Goal: Check status: Check status

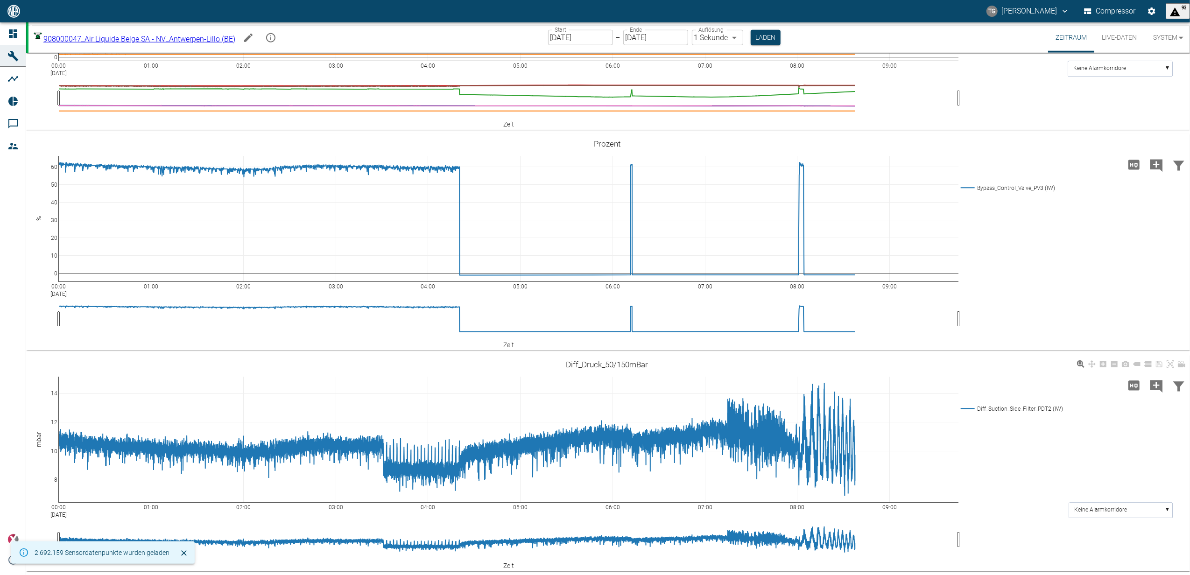
scroll to position [775, 0]
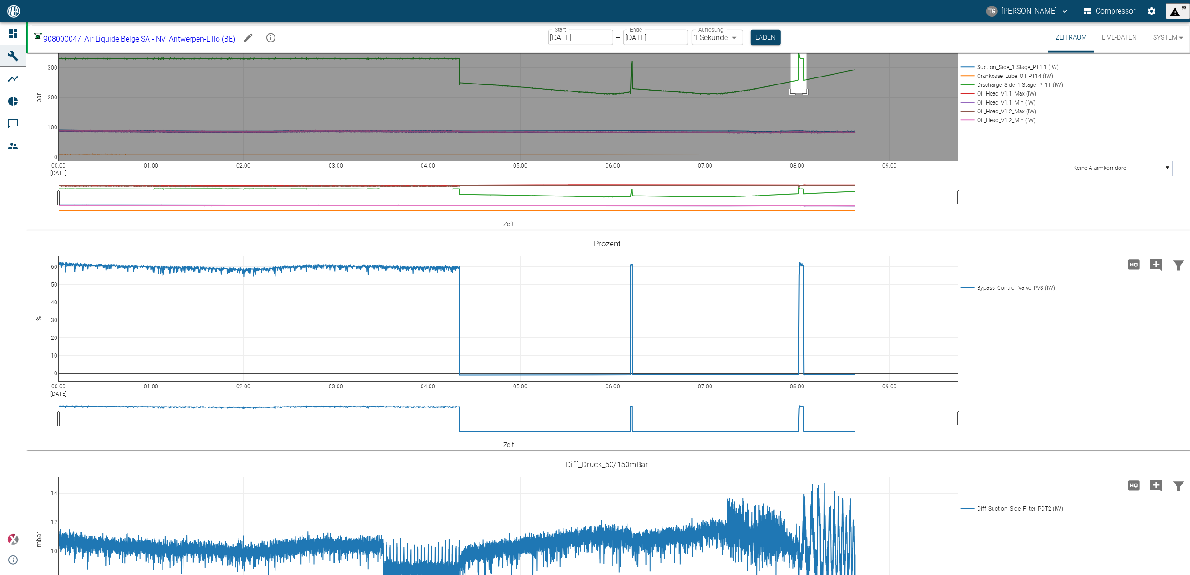
drag, startPoint x: 791, startPoint y: 186, endPoint x: 833, endPoint y: 279, distance: 101.9
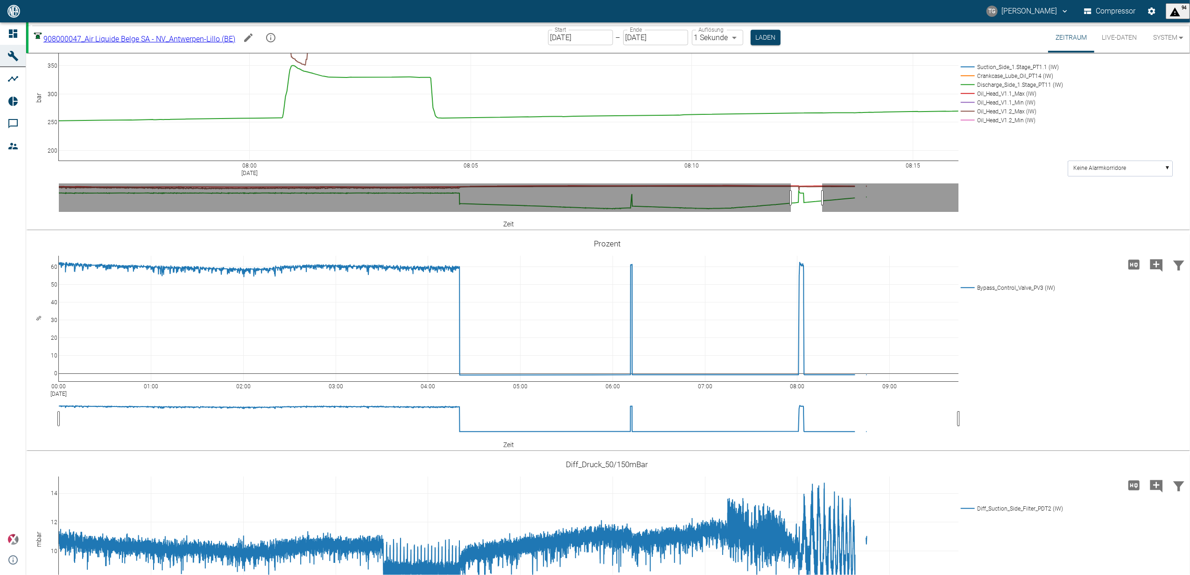
click at [1168, 26] on icon at bounding box center [1169, 22] width 7 height 7
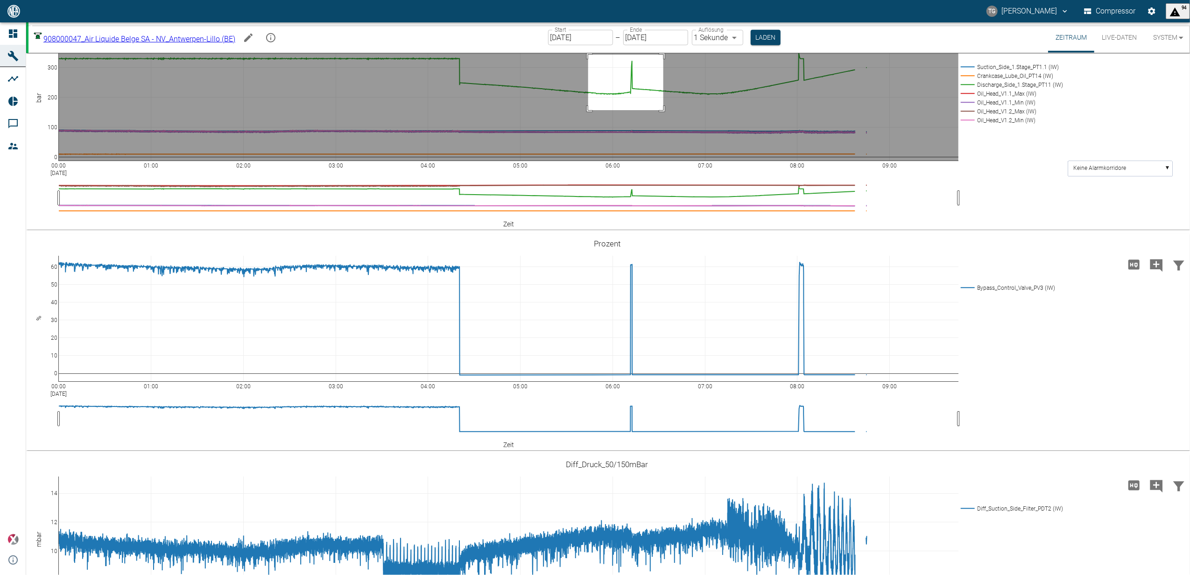
drag, startPoint x: 588, startPoint y: 204, endPoint x: 667, endPoint y: 259, distance: 95.6
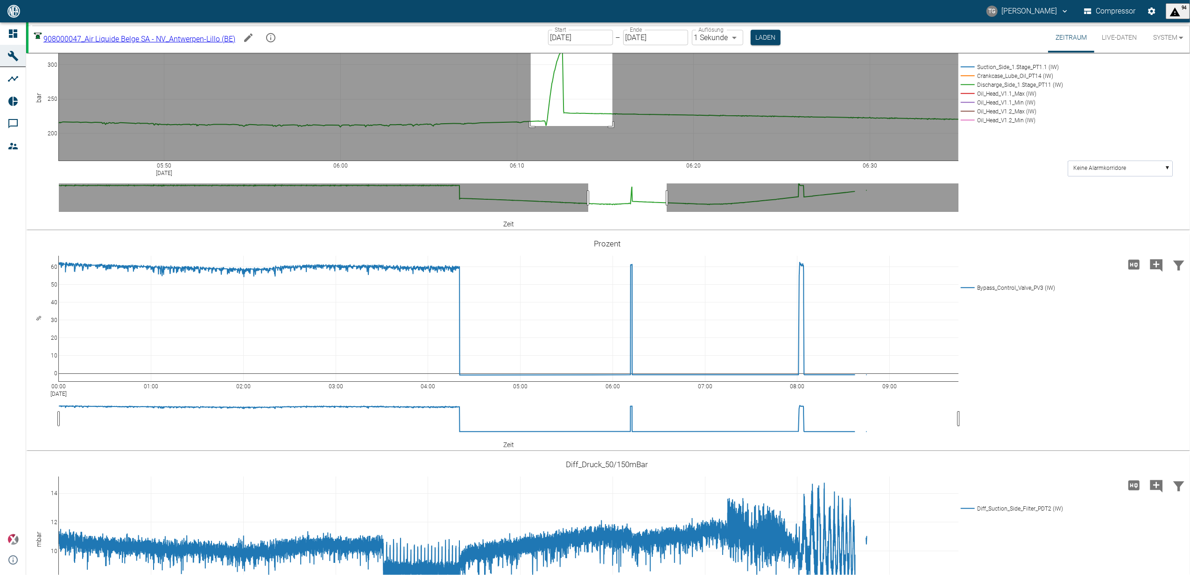
drag, startPoint x: 531, startPoint y: 275, endPoint x: 521, endPoint y: 338, distance: 63.7
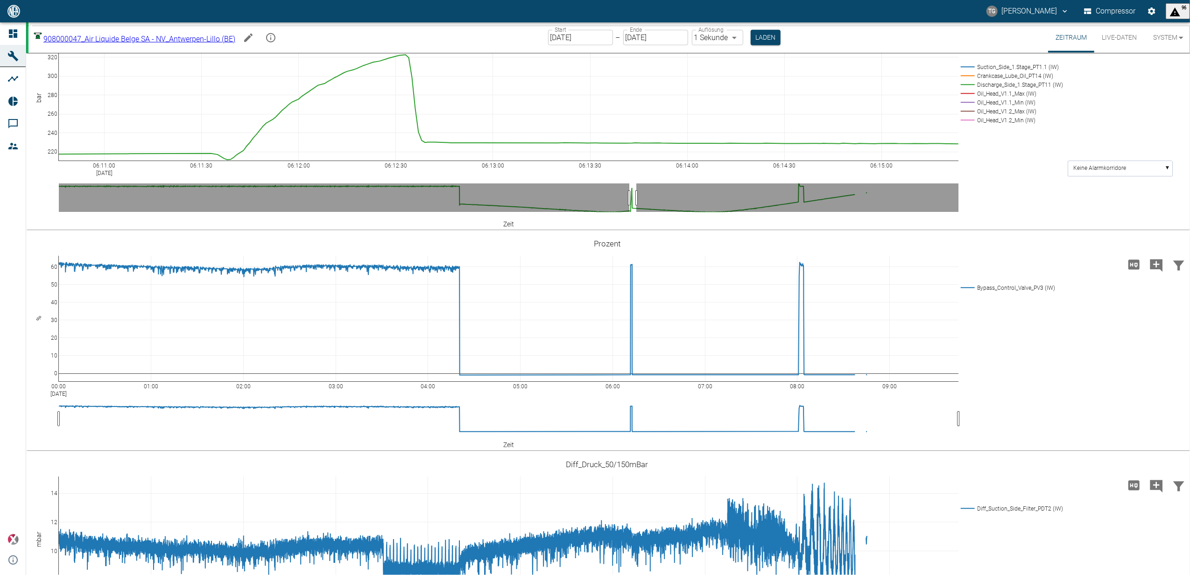
click at [1170, 26] on icon at bounding box center [1169, 22] width 7 height 7
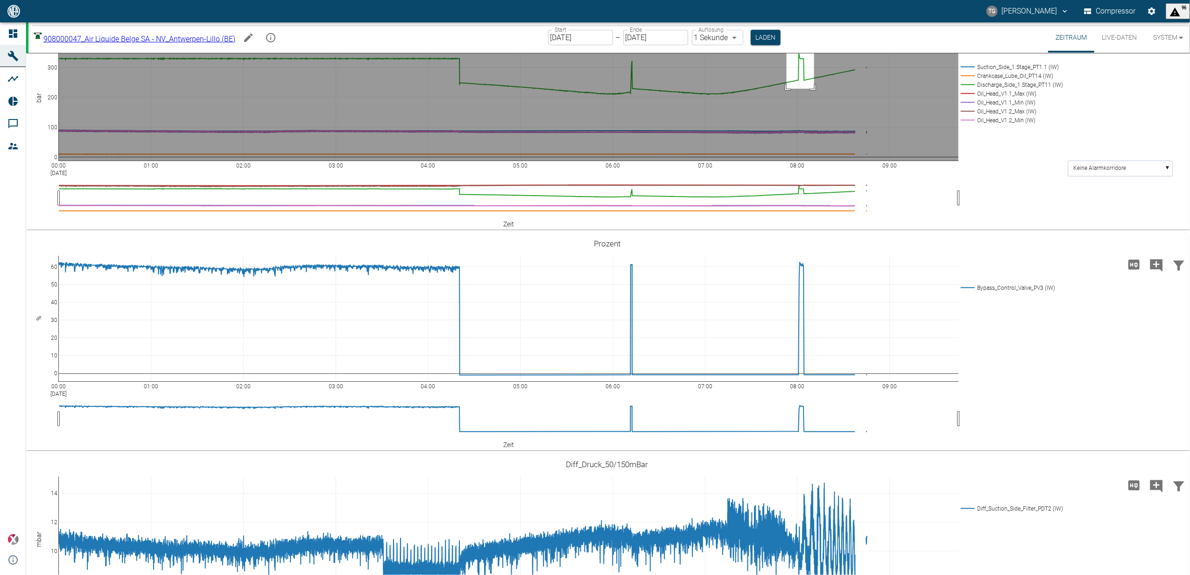
drag, startPoint x: 787, startPoint y: 185, endPoint x: 814, endPoint y: 238, distance: 59.9
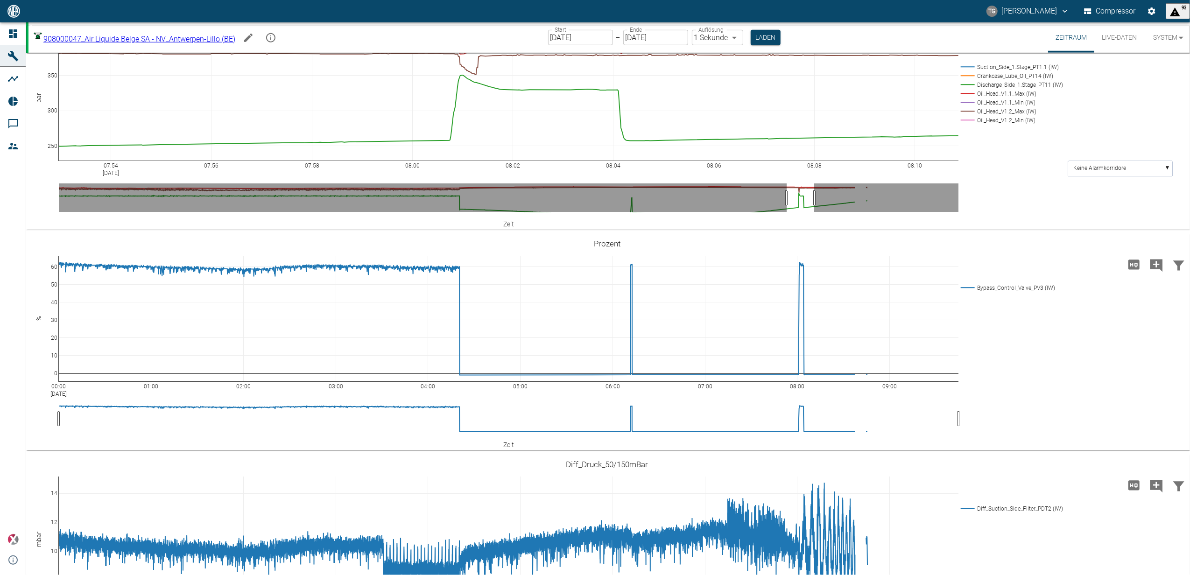
click at [1166, 26] on icon at bounding box center [1169, 22] width 7 height 7
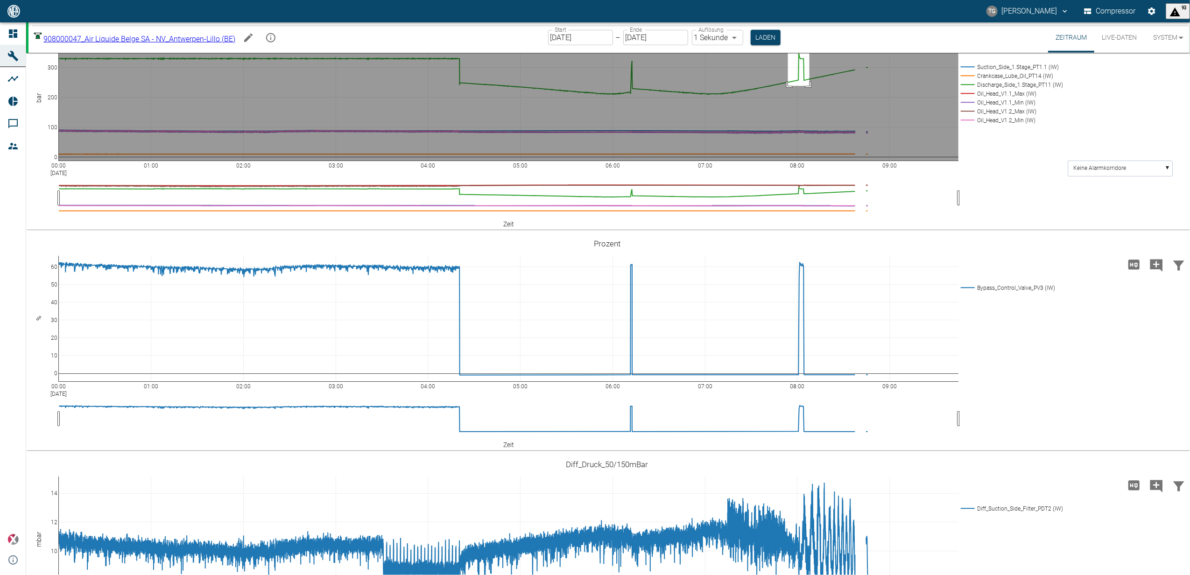
drag, startPoint x: 788, startPoint y: 185, endPoint x: 809, endPoint y: 235, distance: 54.4
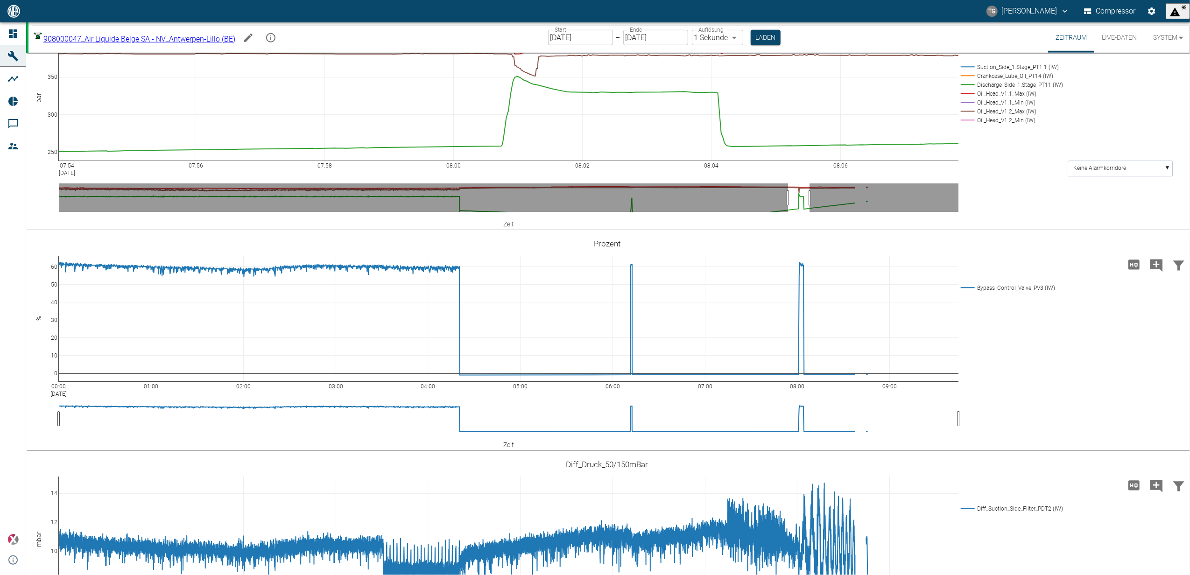
click at [1171, 26] on icon at bounding box center [1169, 22] width 7 height 7
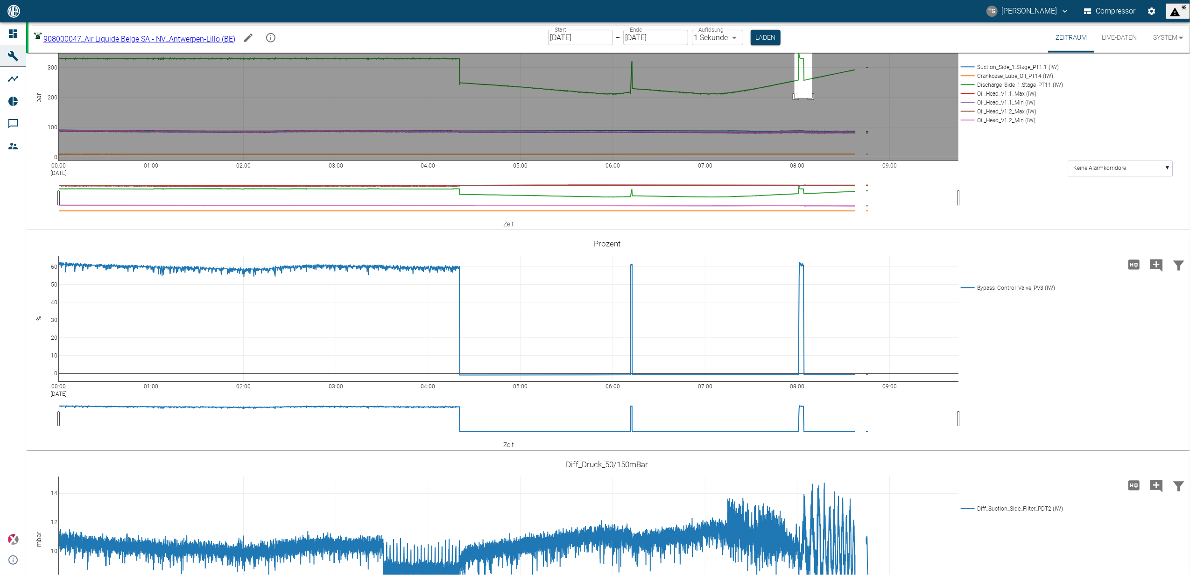
drag, startPoint x: 794, startPoint y: 185, endPoint x: 812, endPoint y: 247, distance: 65.0
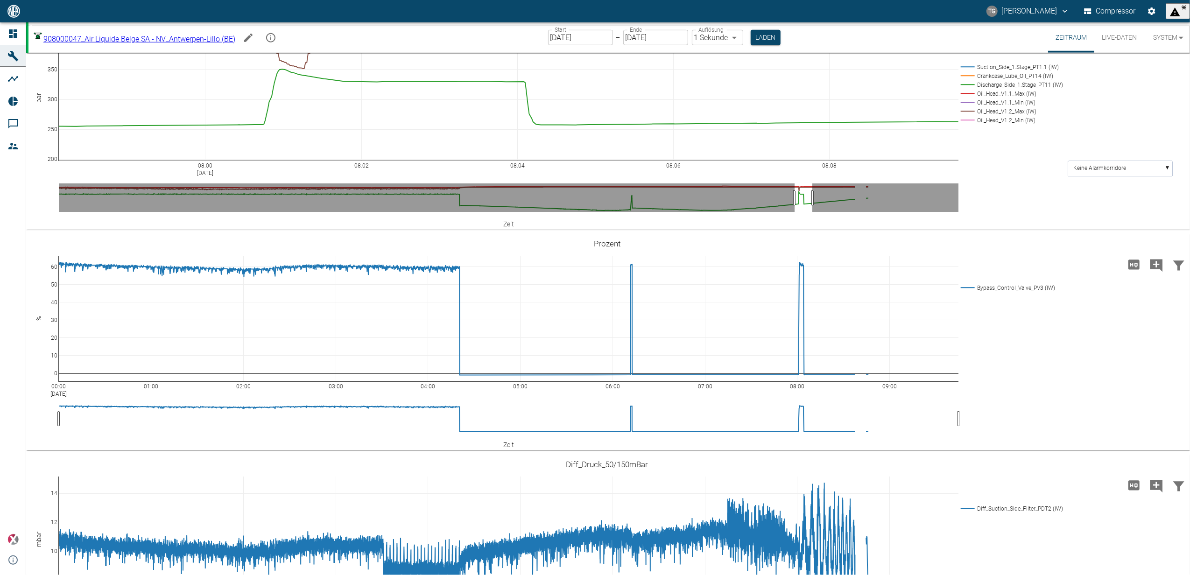
click at [1168, 26] on icon at bounding box center [1169, 22] width 7 height 7
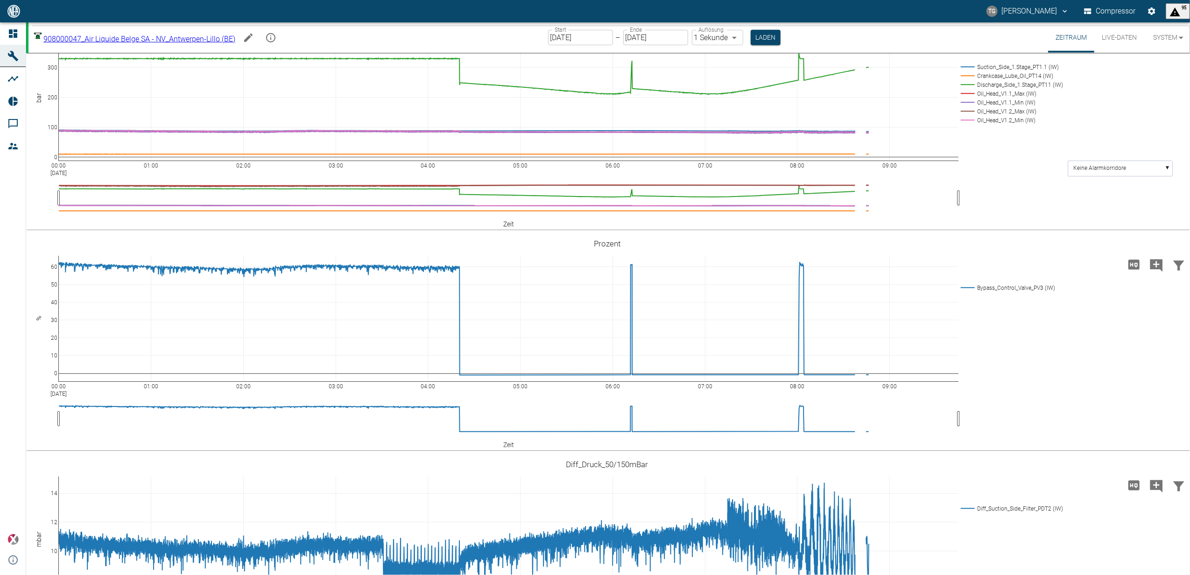
click at [1175, 28] on link at bounding box center [1170, 22] width 11 height 11
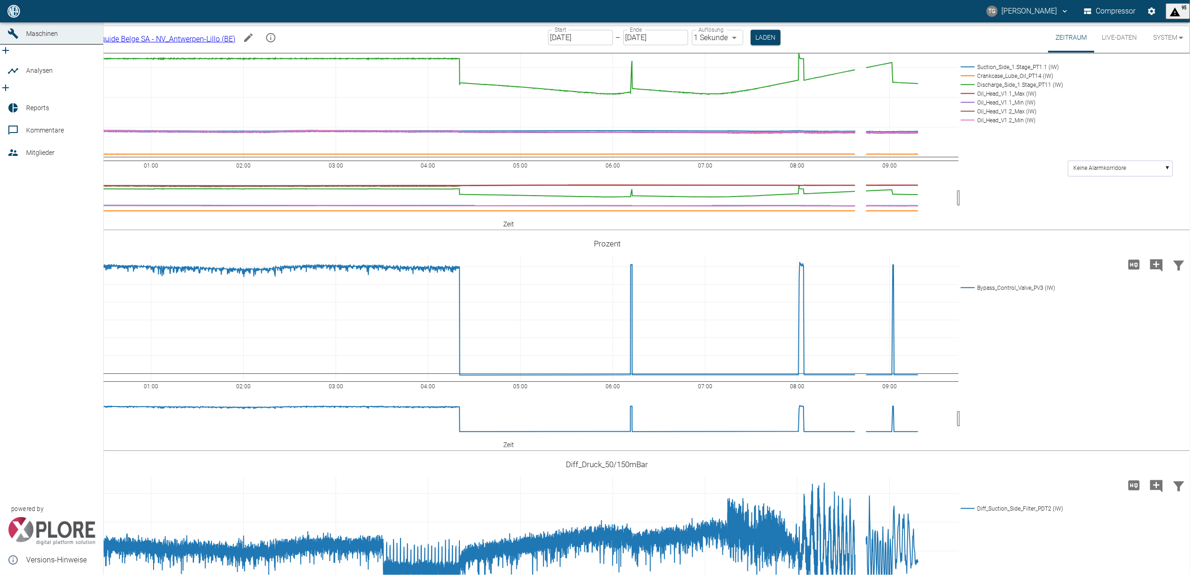
drag, startPoint x: 6, startPoint y: 35, endPoint x: 14, endPoint y: 49, distance: 15.3
click at [6, 22] on link "Dashboard" at bounding box center [51, 11] width 103 height 22
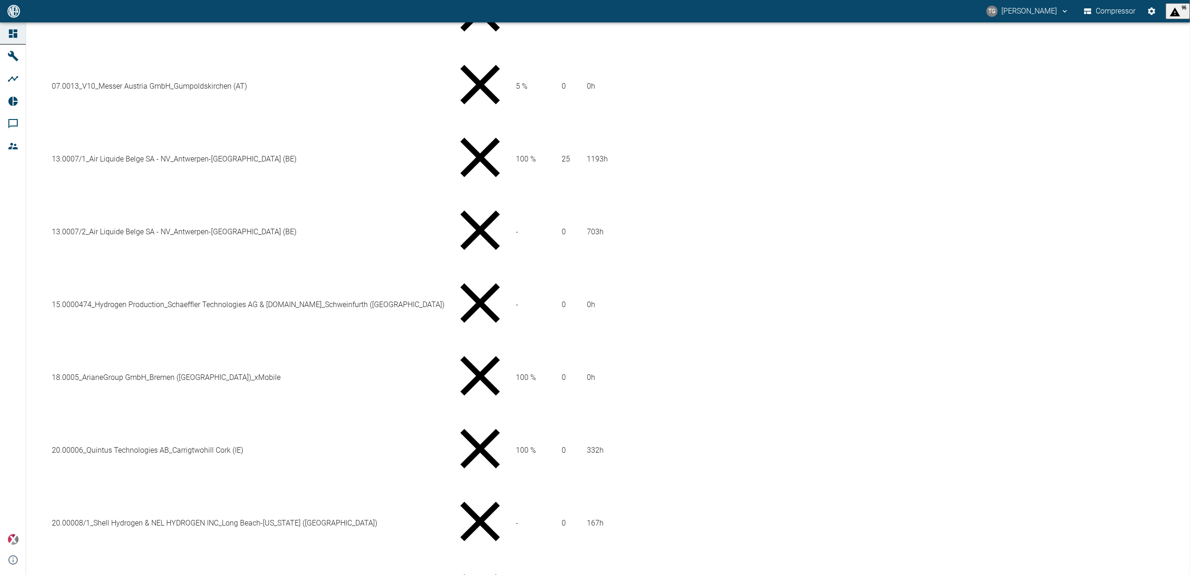
scroll to position [693, 0]
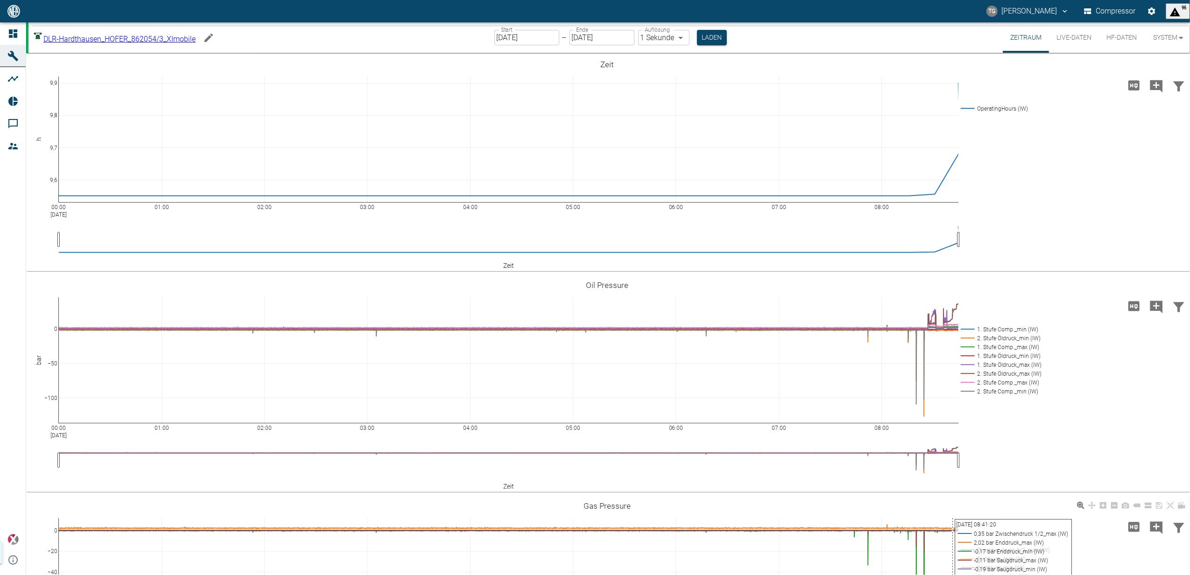
scroll to position [124, 0]
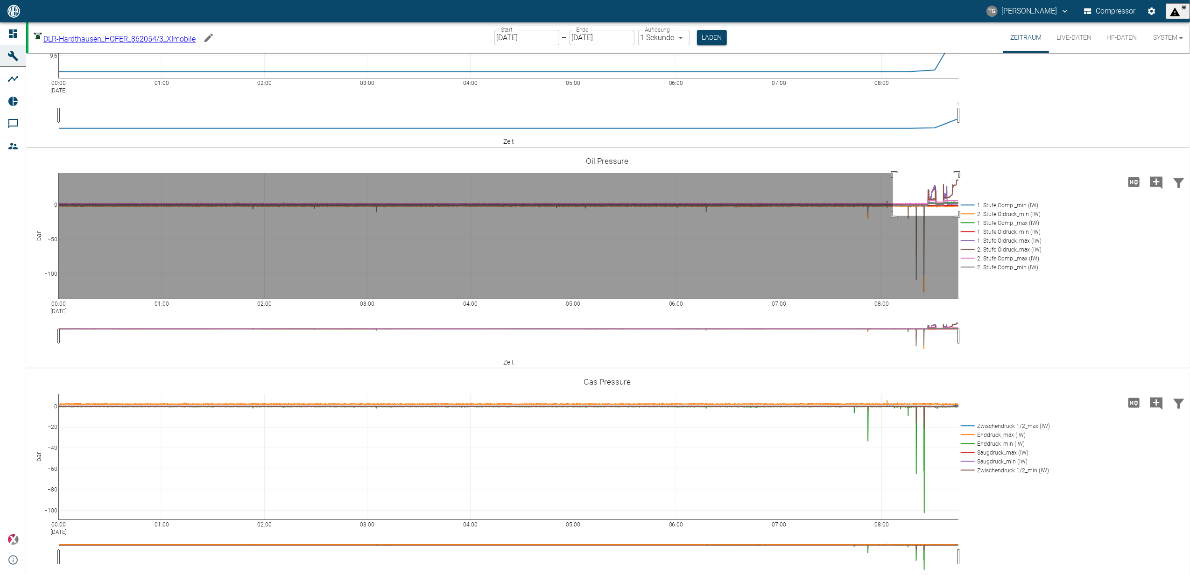
drag, startPoint x: 893, startPoint y: 216, endPoint x: 997, endPoint y: 164, distance: 116.1
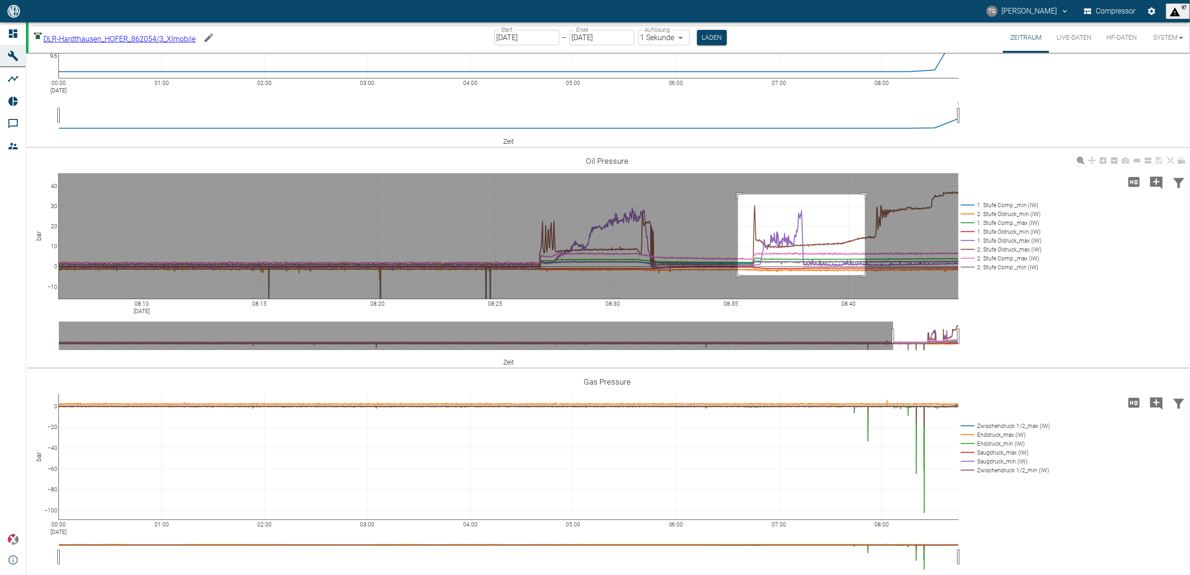
drag, startPoint x: 738, startPoint y: 194, endPoint x: 847, endPoint y: 311, distance: 159.5
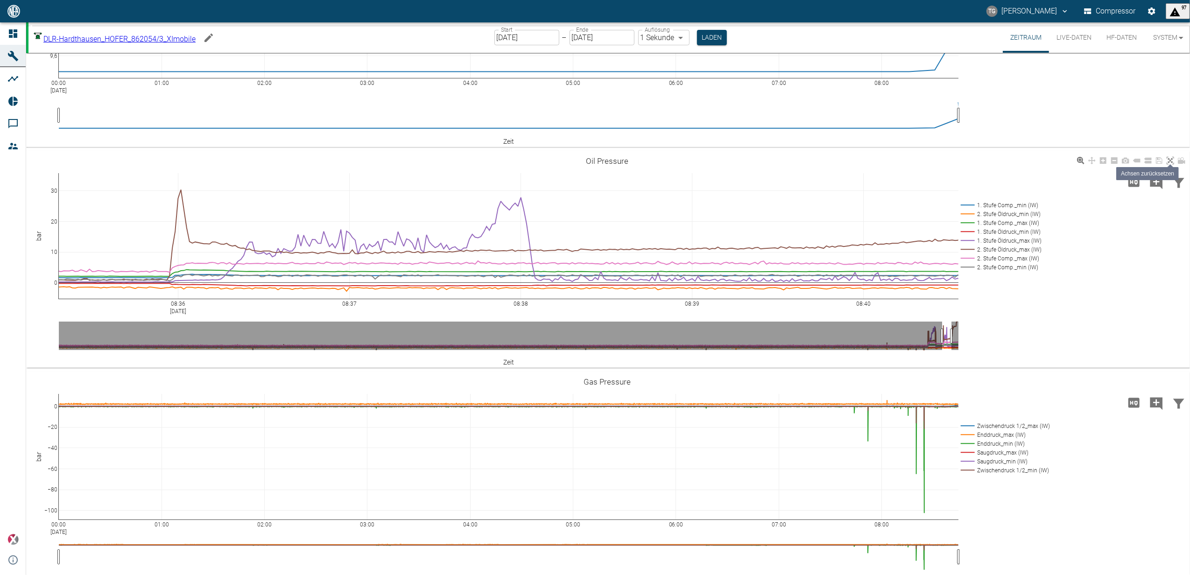
click at [1169, 162] on icon at bounding box center [1169, 160] width 7 height 7
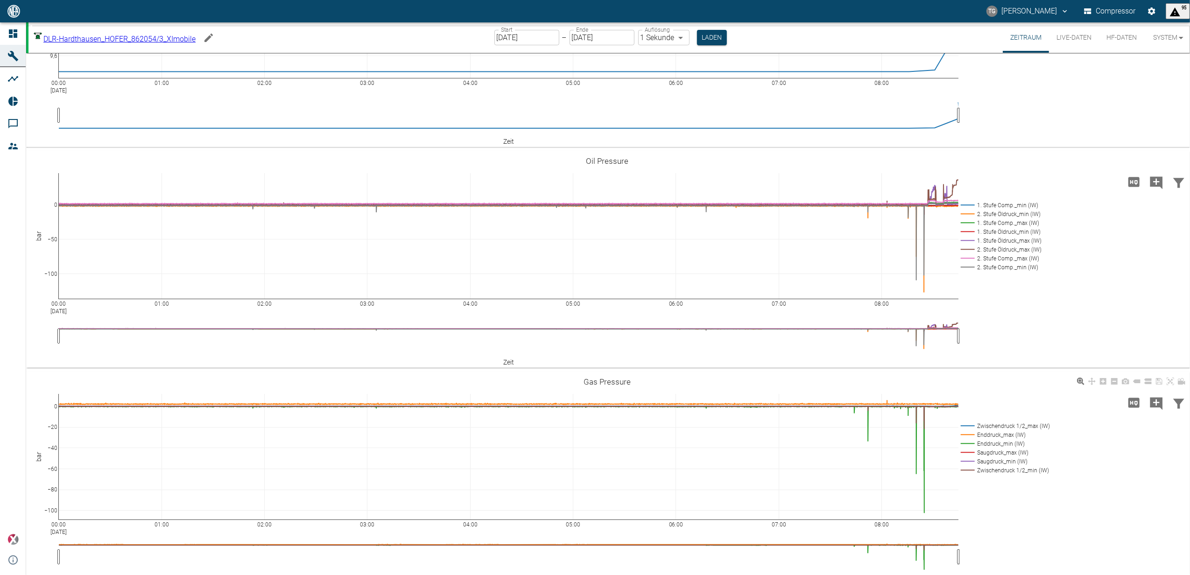
scroll to position [141, 0]
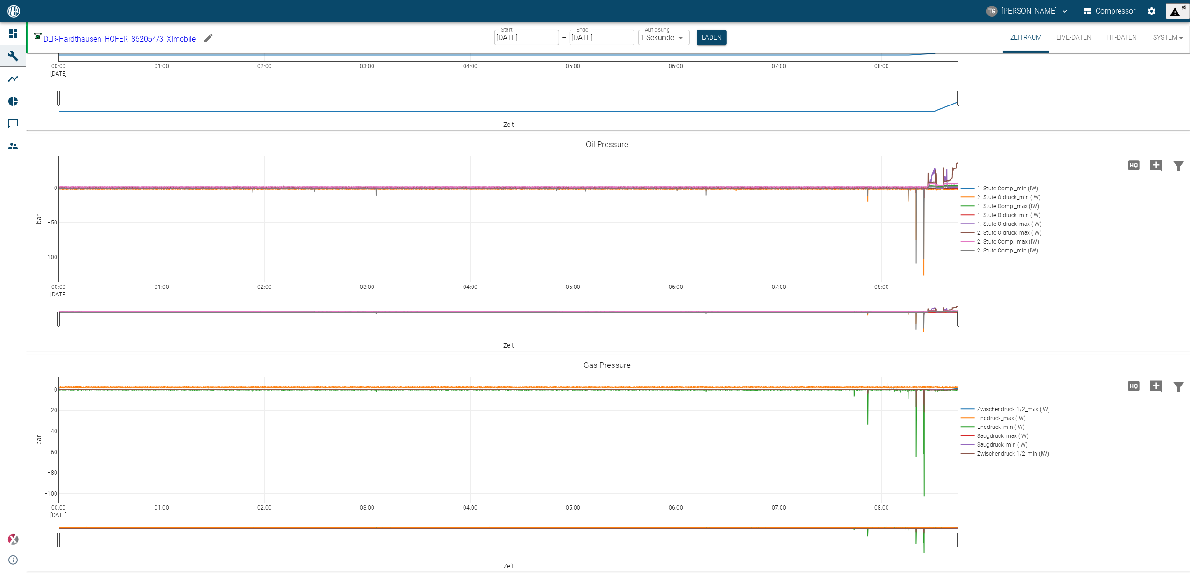
click at [522, 31] on input "[DATE]" at bounding box center [526, 37] width 65 height 15
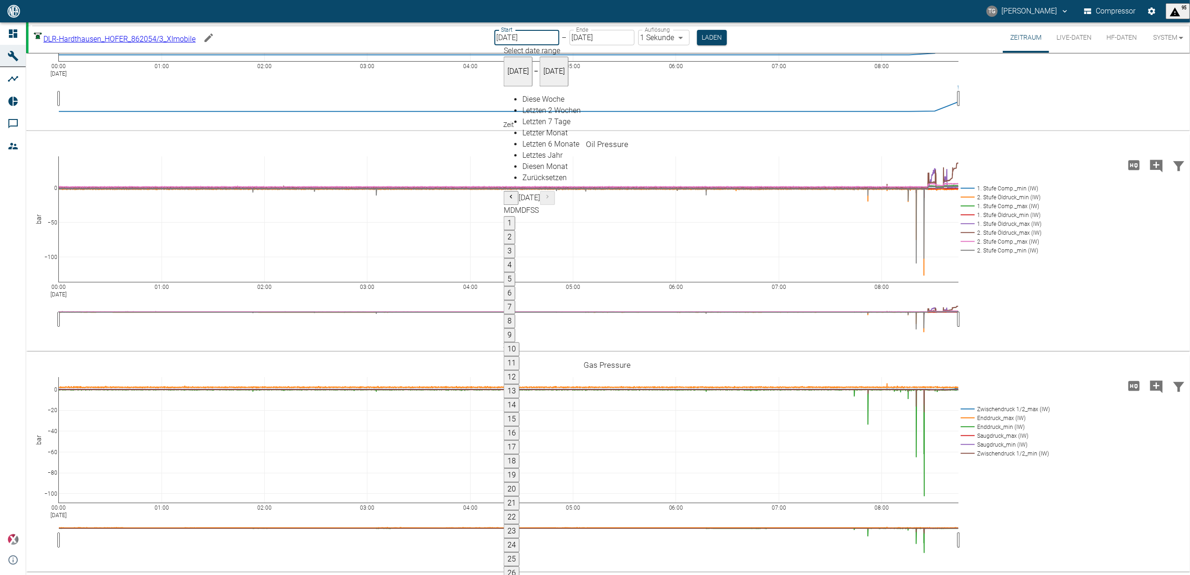
type input "[DATE]"
type input "2min"
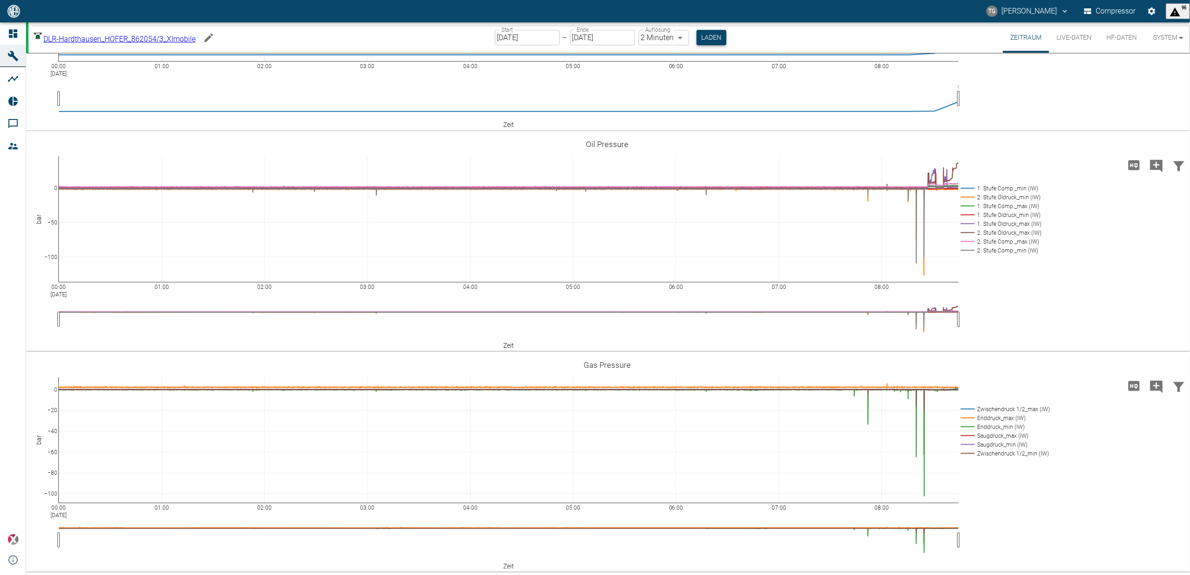
click at [716, 35] on button "Laden" at bounding box center [711, 37] width 30 height 15
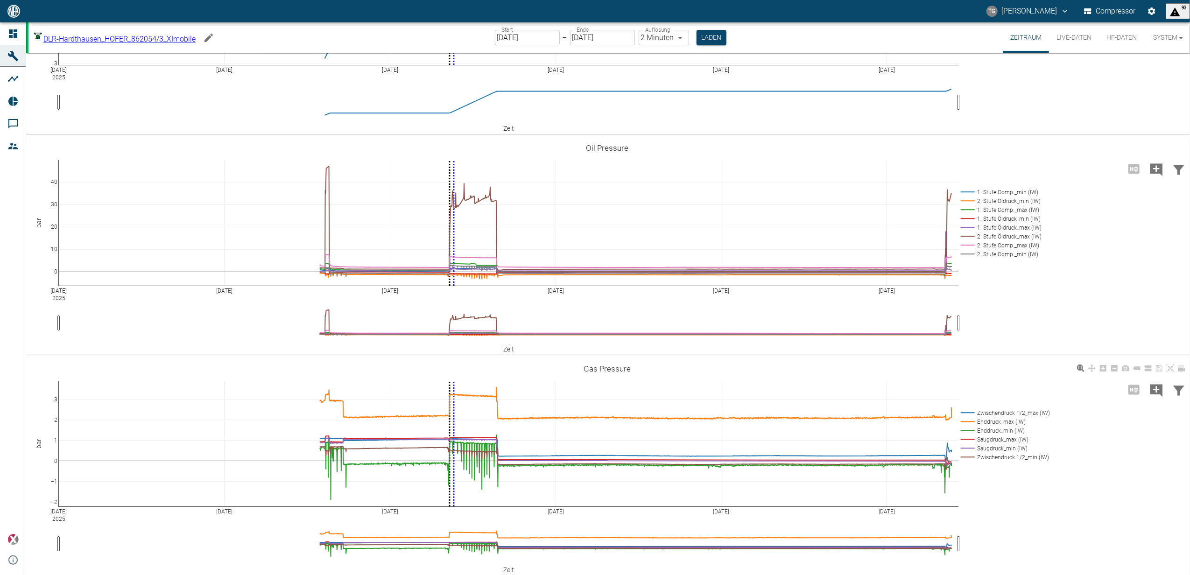
scroll to position [141, 0]
